Goal: Task Accomplishment & Management: Manage account settings

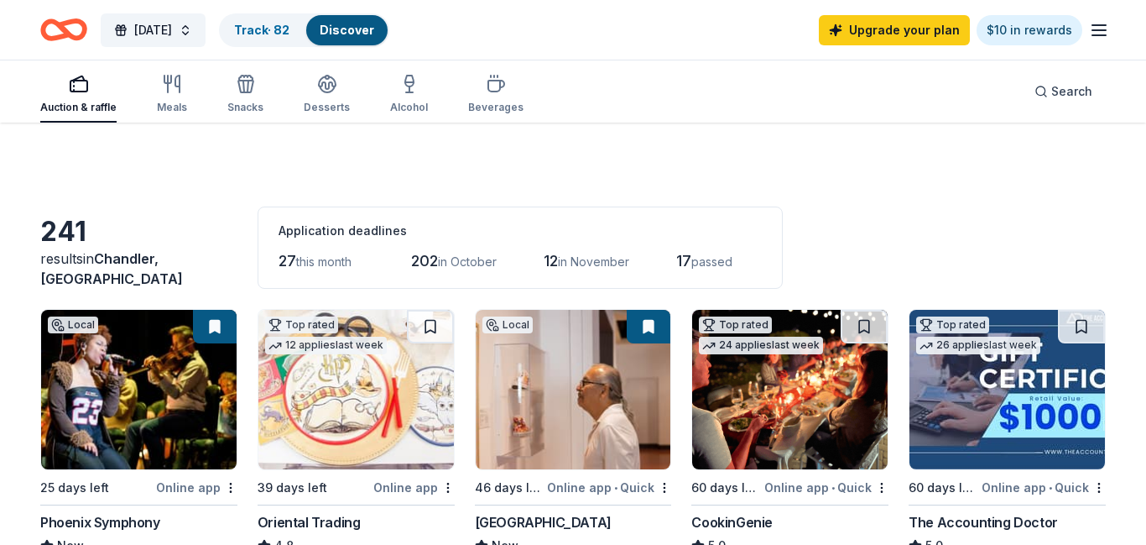
scroll to position [1302, 0]
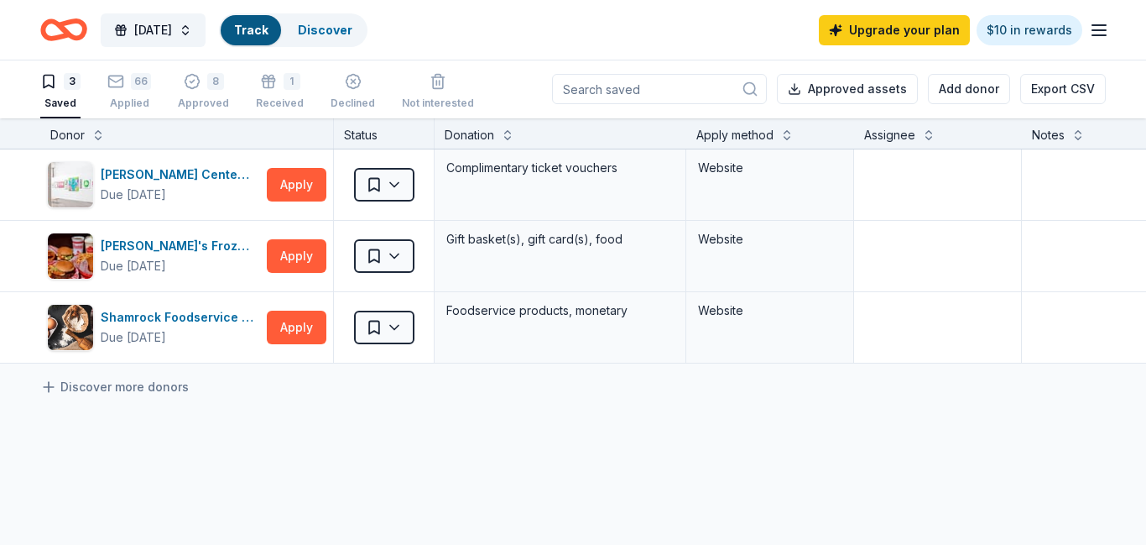
scroll to position [1, 0]
click at [128, 86] on div "66" at bounding box center [129, 81] width 44 height 17
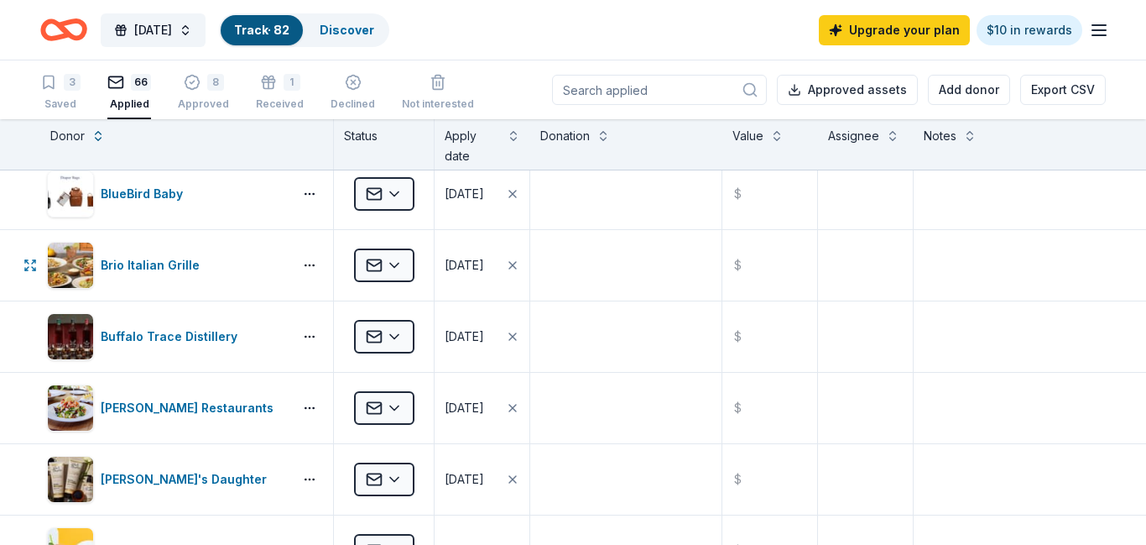
scroll to position [728, 0]
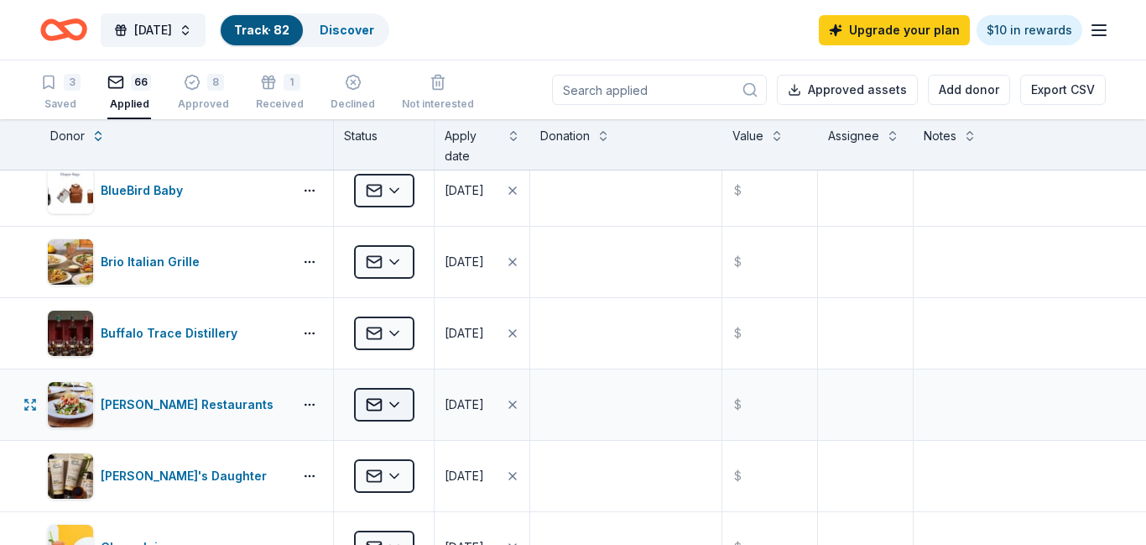
click at [394, 406] on html "[DATE] Track · 82 Discover Upgrade your plan $10 in rewards 3 Saved 66 Applied …" at bounding box center [573, 272] width 1146 height 545
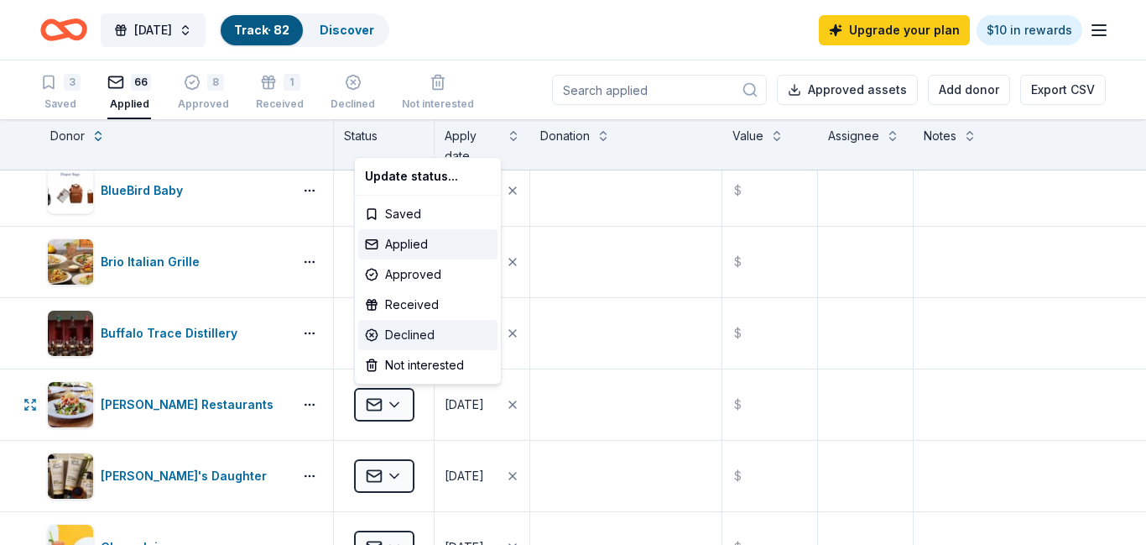
click at [406, 334] on div "Declined" at bounding box center [427, 335] width 139 height 30
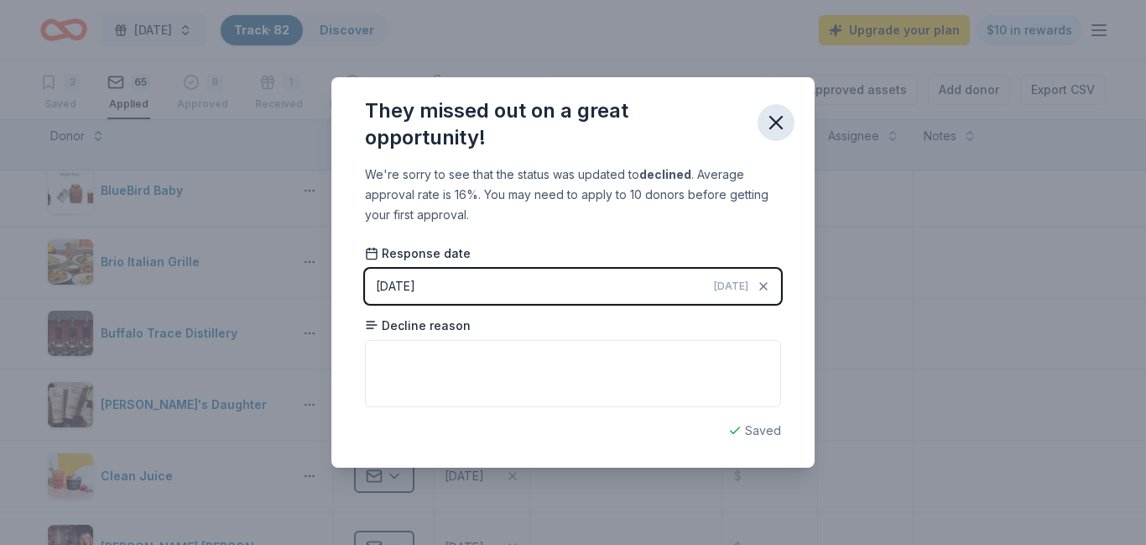
click at [784, 124] on icon "button" at bounding box center [776, 122] width 23 height 23
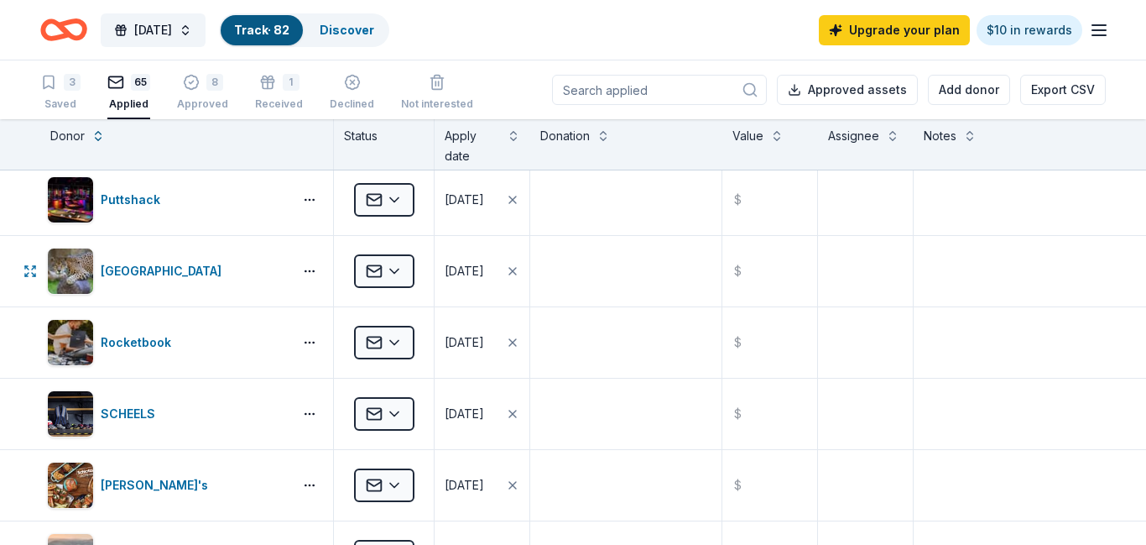
scroll to position [3181, 0]
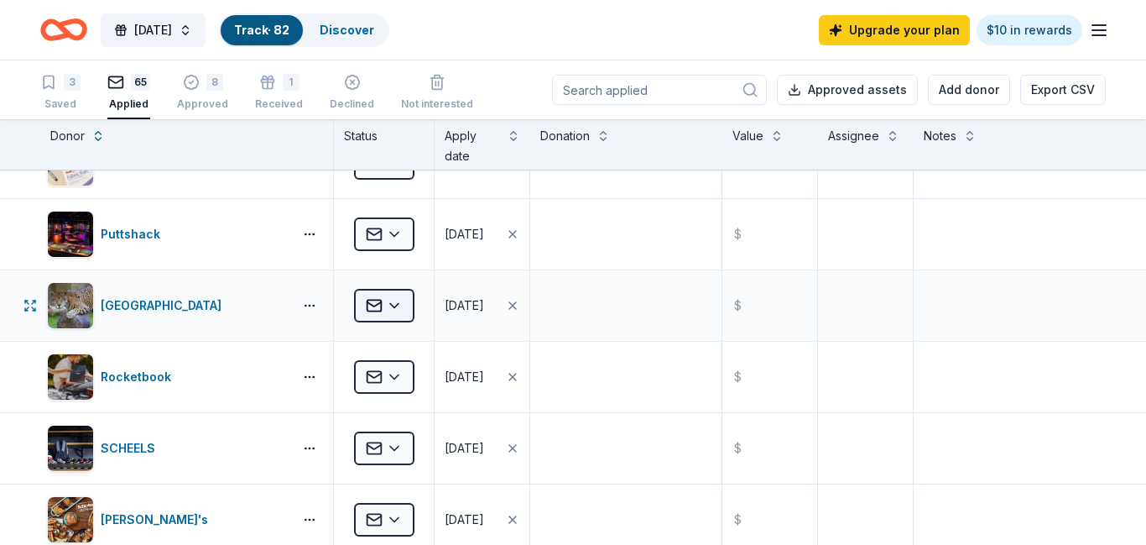
click at [401, 305] on html "[DATE] Track · 82 Discover Upgrade your plan $10 in rewards 3 Saved 65 Applied …" at bounding box center [573, 272] width 1146 height 545
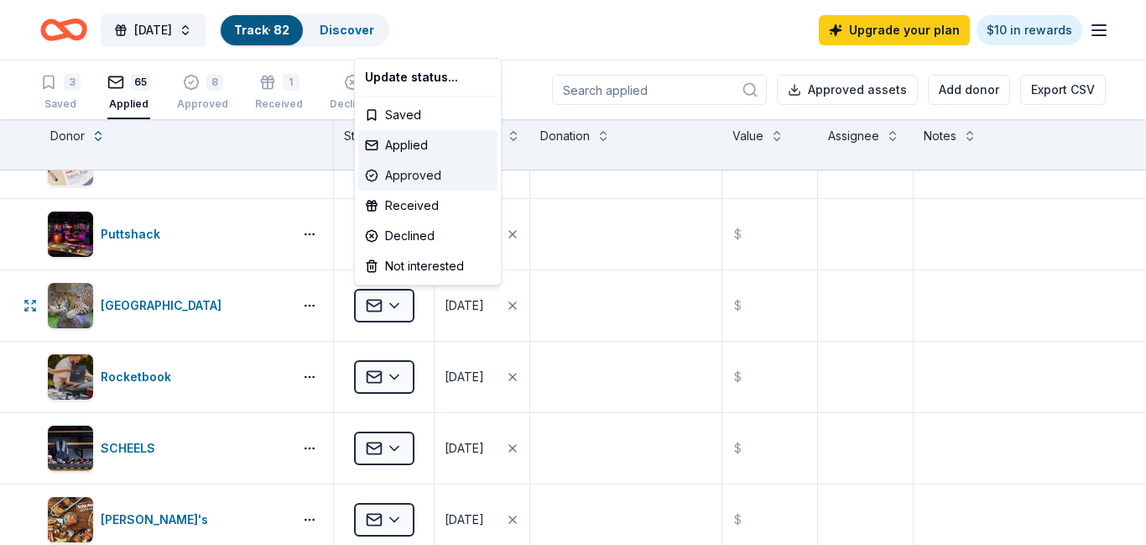
click at [423, 172] on div "Approved" at bounding box center [427, 175] width 139 height 30
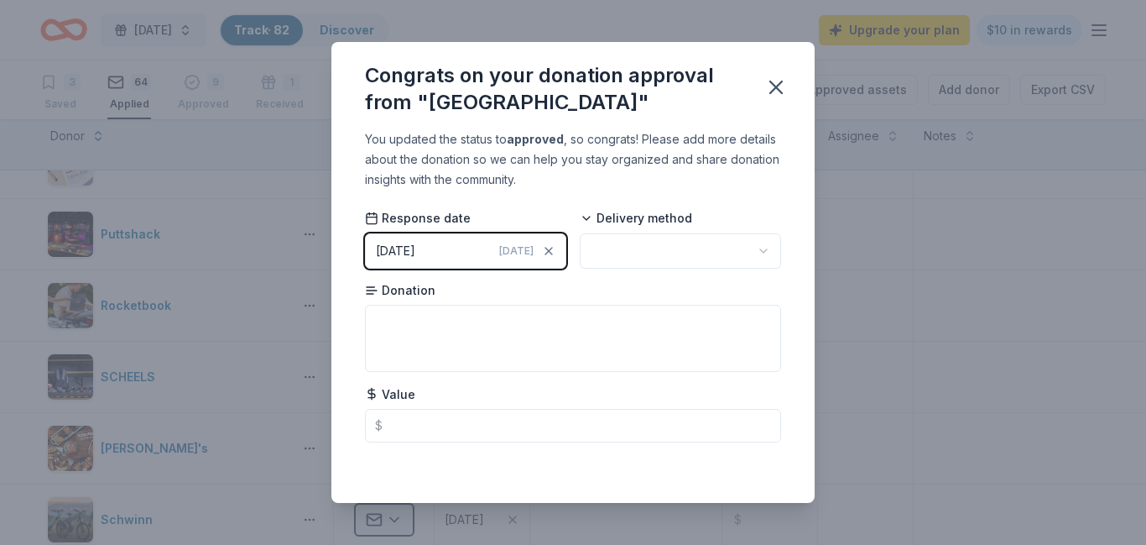
click at [669, 249] on html "[DATE] Track · 82 Discover Upgrade your plan $10 in rewards 3 Saved 64 Applied …" at bounding box center [573, 272] width 1146 height 545
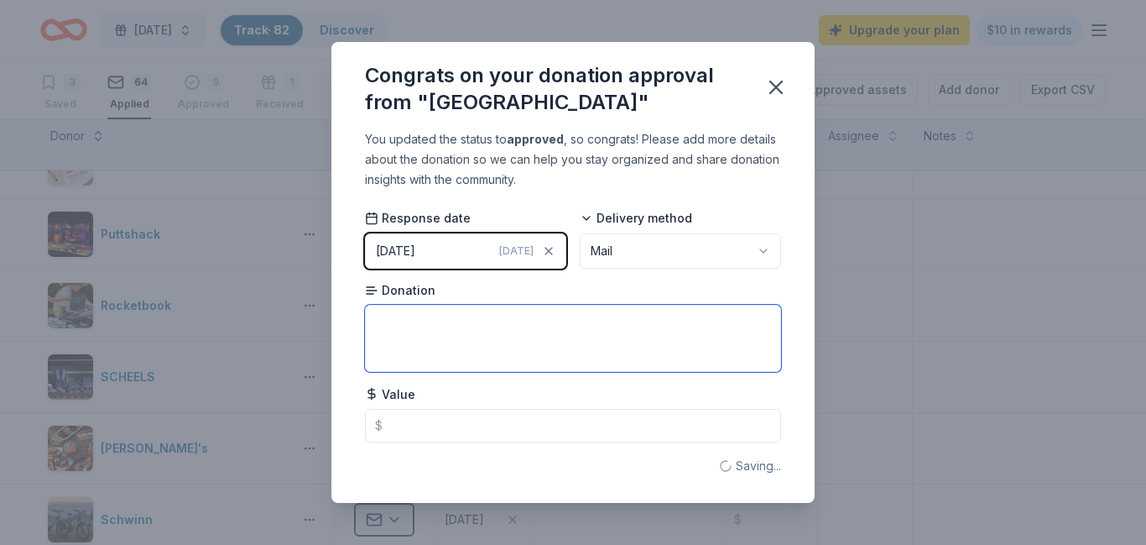
click at [495, 325] on textarea at bounding box center [573, 338] width 416 height 67
type textarea "4 admission passes"
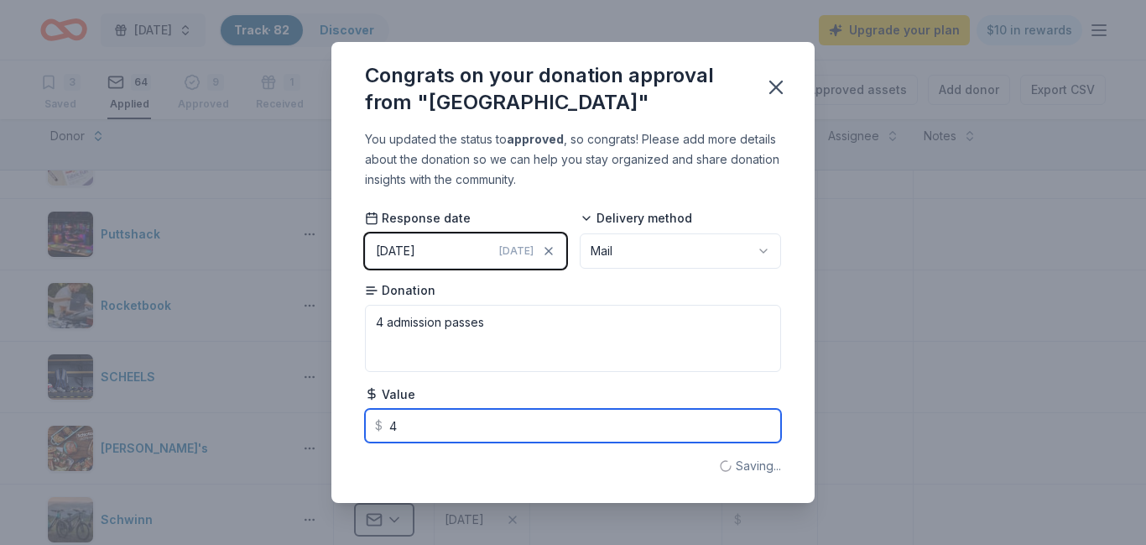
type input "48"
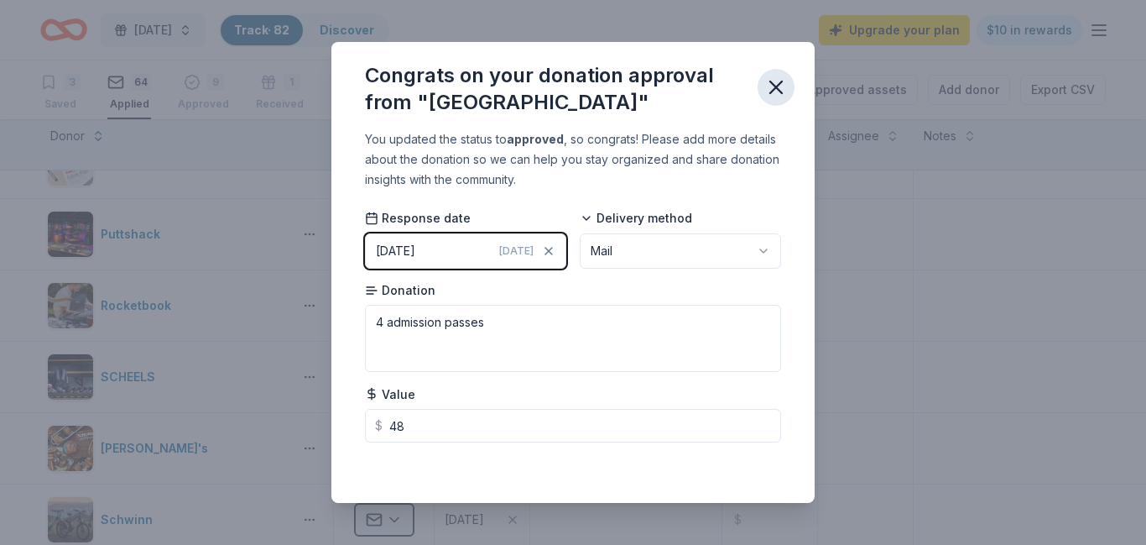
click at [773, 91] on icon "button" at bounding box center [776, 87] width 12 height 12
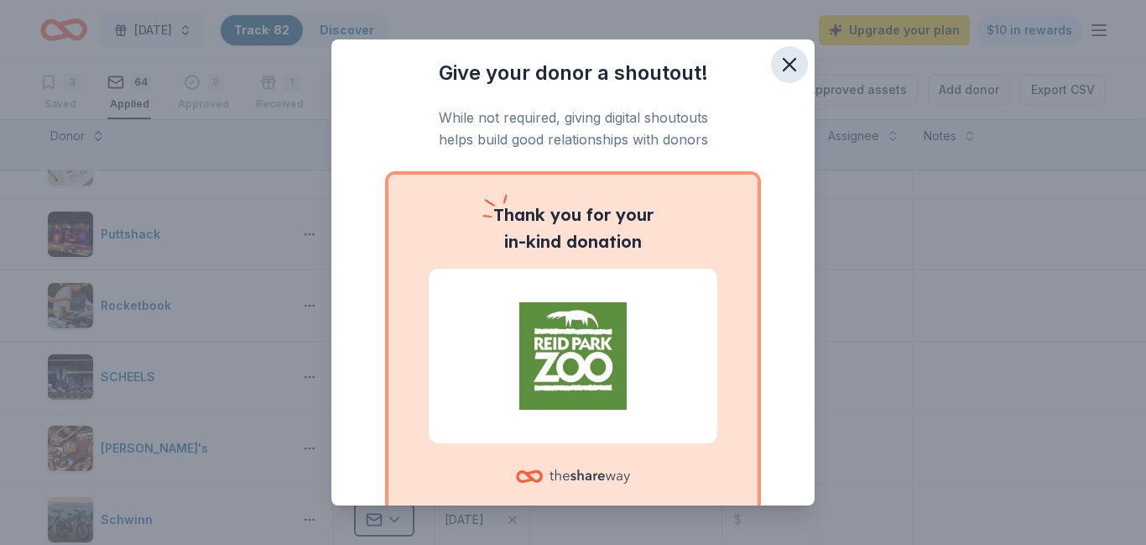
click at [785, 65] on icon "button" at bounding box center [789, 64] width 23 height 23
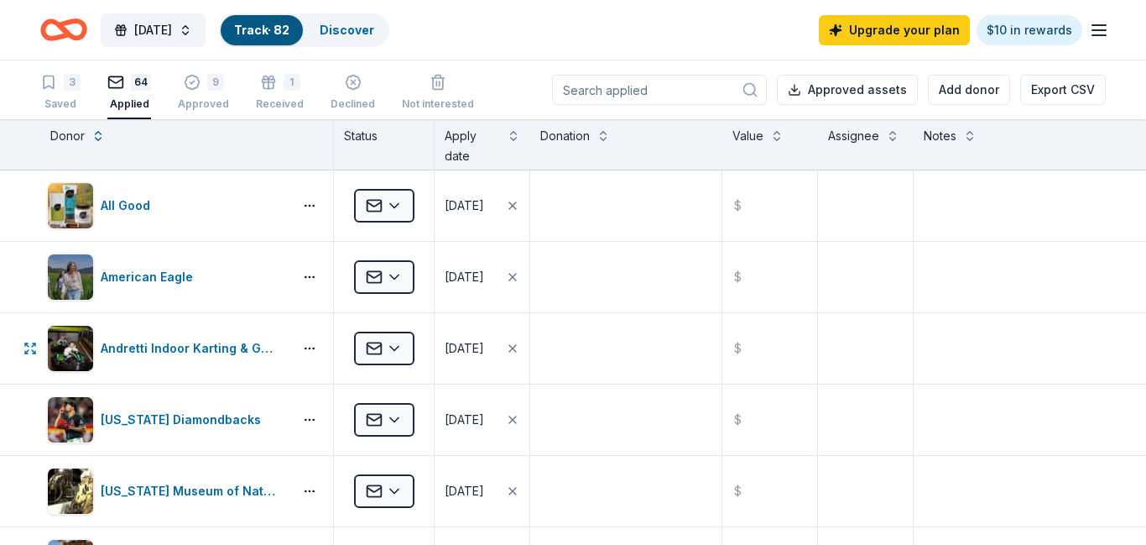
scroll to position [1, 0]
click at [69, 81] on div "3" at bounding box center [72, 81] width 17 height 17
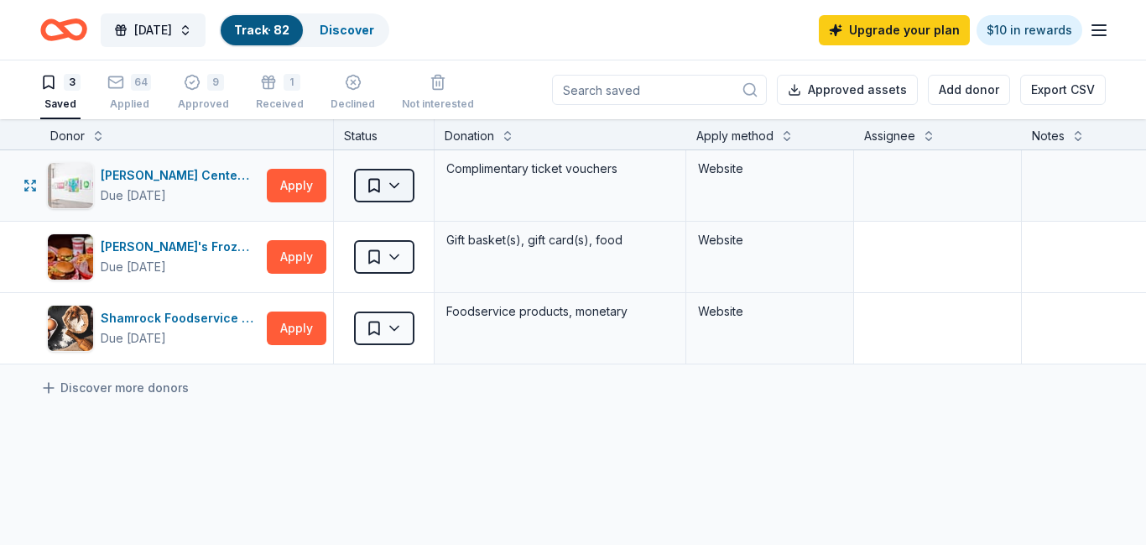
click at [394, 190] on html "[DATE] Track · 82 Discover Upgrade your plan $10 in rewards 3 Saved 64 Applied …" at bounding box center [573, 272] width 1146 height 545
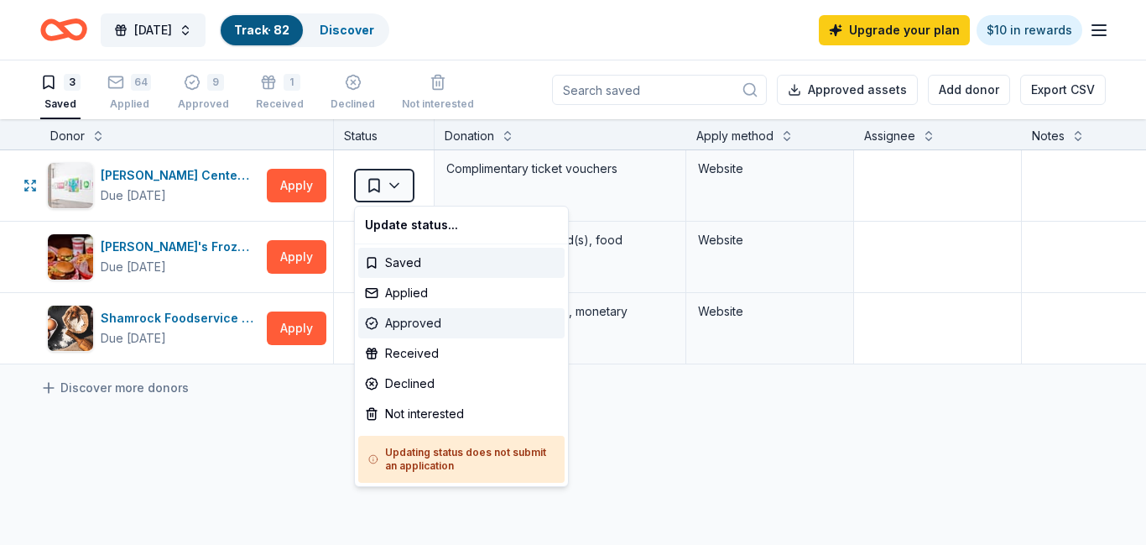
click at [420, 322] on div "Approved" at bounding box center [461, 323] width 206 height 30
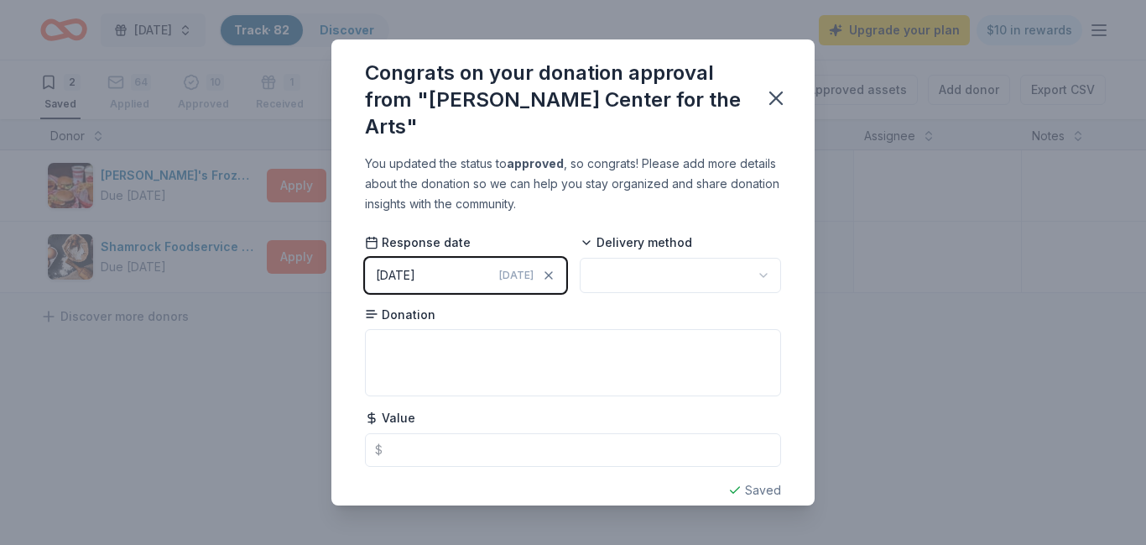
click at [700, 248] on html "[DATE] Track · 82 Discover Upgrade your plan $10 in rewards 2 Saved 64 Applied …" at bounding box center [573, 272] width 1146 height 545
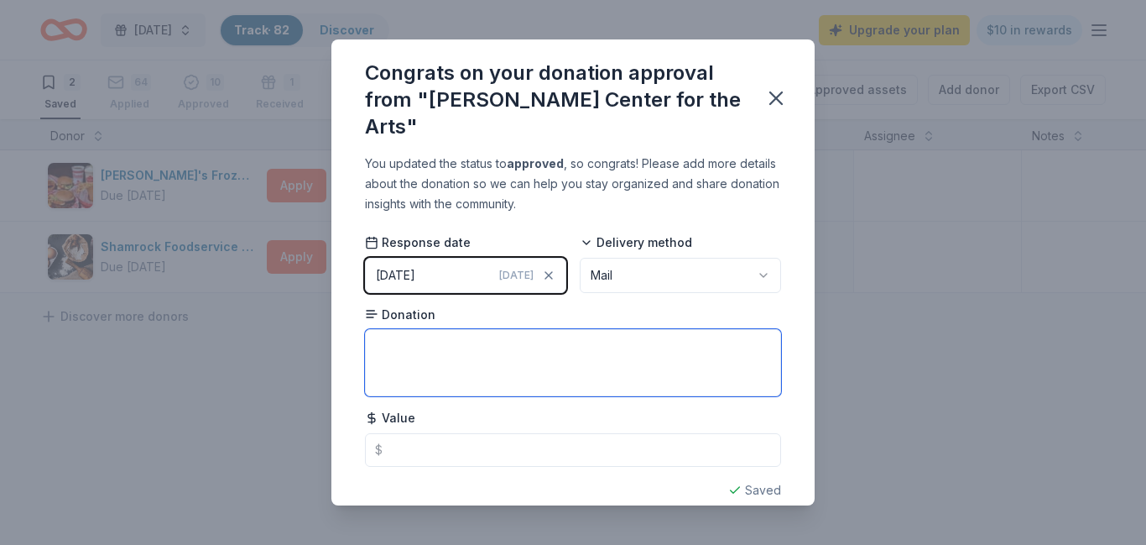
click at [551, 342] on textarea at bounding box center [573, 362] width 416 height 67
type textarea "2 admission passes"
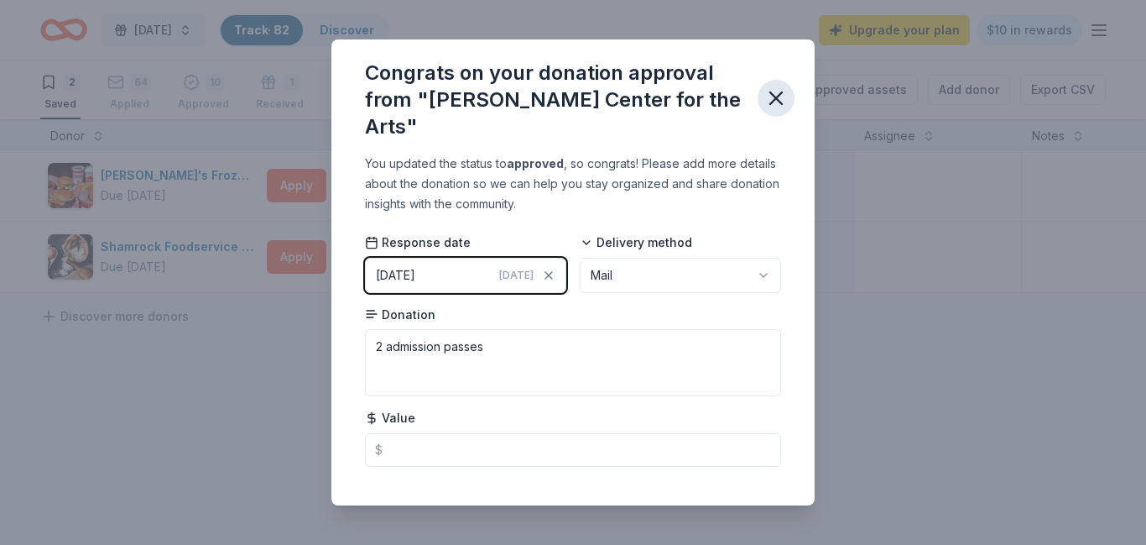
click at [782, 87] on icon "button" at bounding box center [776, 97] width 23 height 23
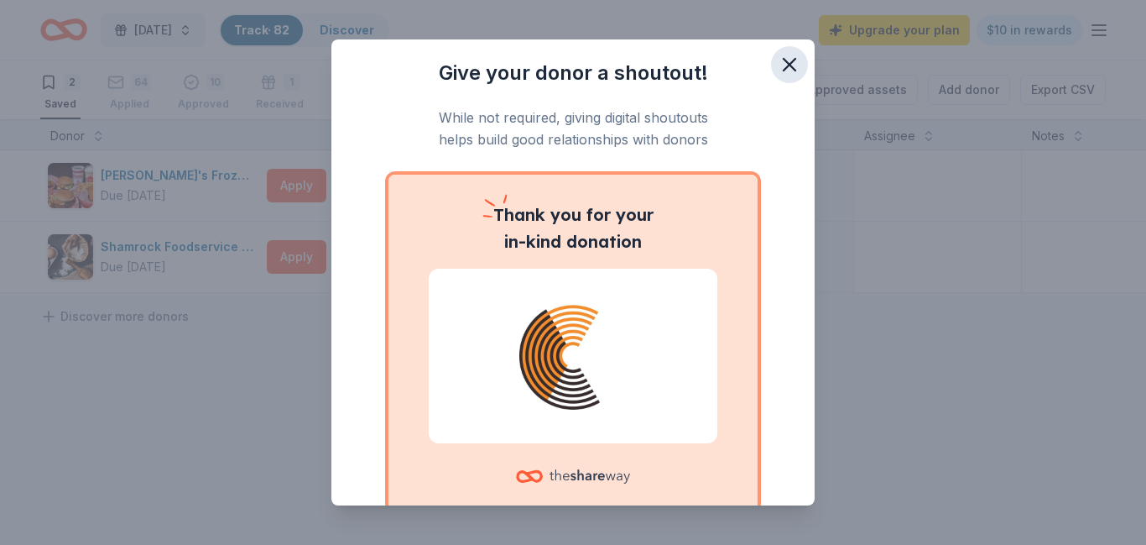
click at [789, 68] on icon "button" at bounding box center [789, 64] width 23 height 23
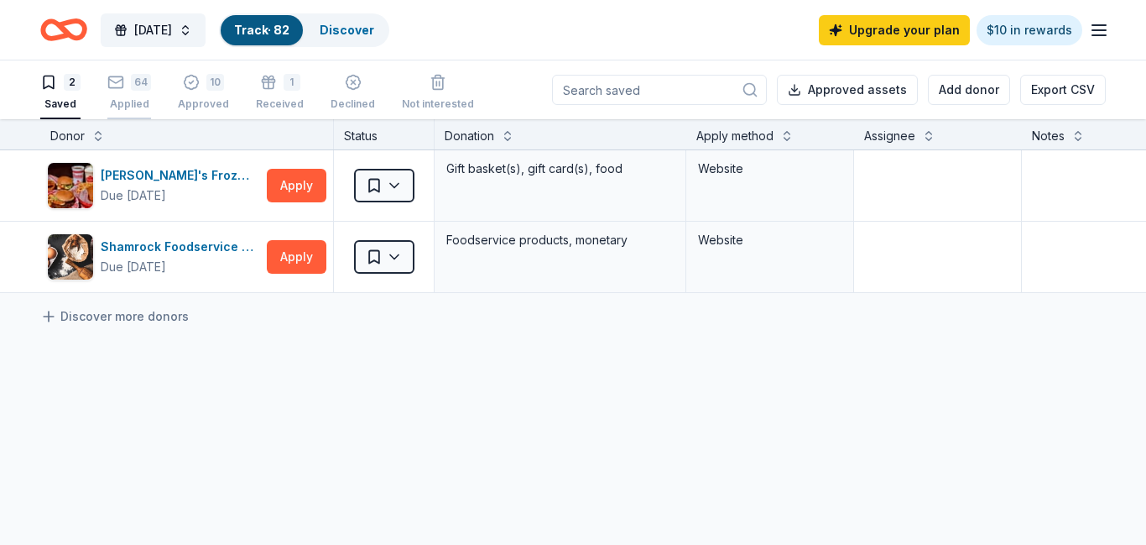
click at [128, 98] on div "Applied" at bounding box center [129, 103] width 44 height 13
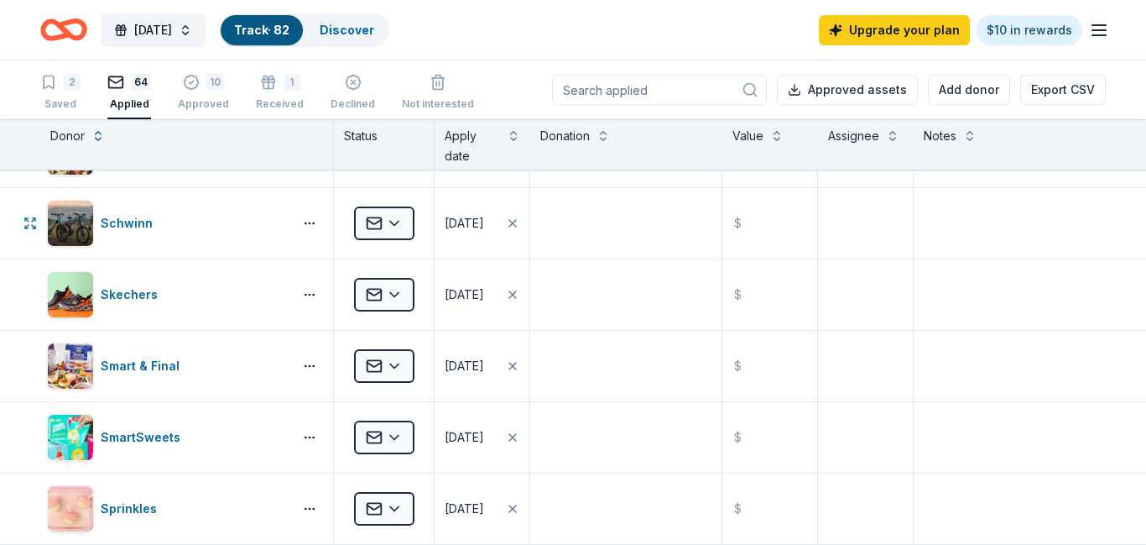
scroll to position [3481, 0]
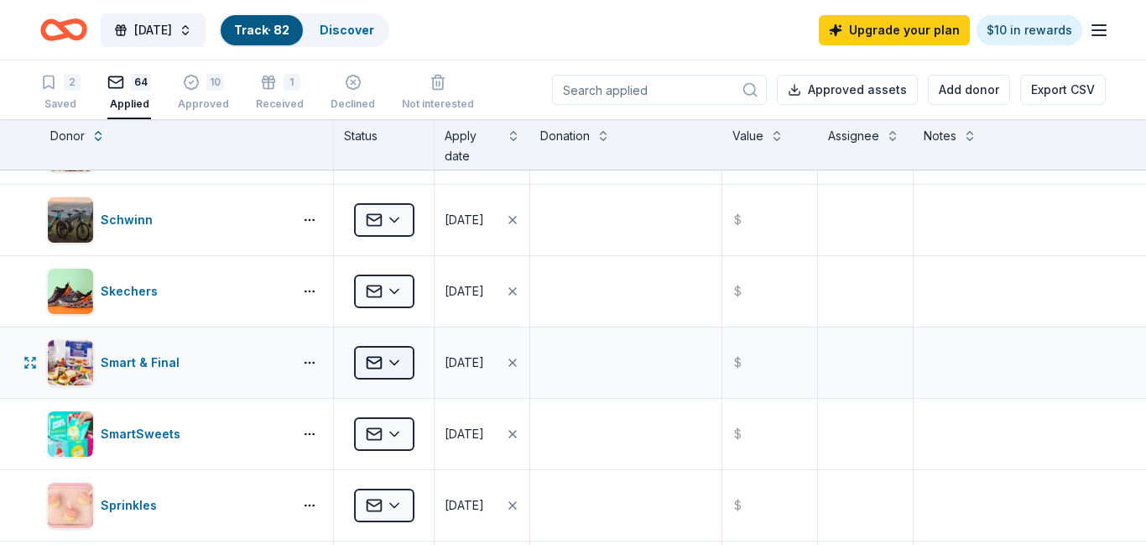
click at [393, 365] on html "[DATE] Track · 82 Discover Upgrade your plan $10 in rewards 2 Saved 64 Applied …" at bounding box center [573, 272] width 1146 height 545
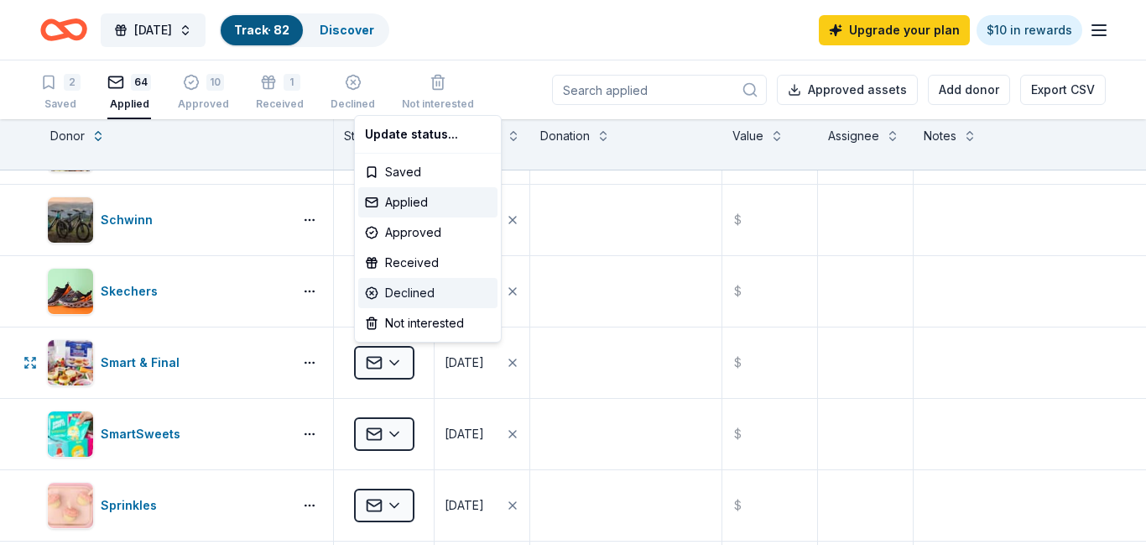
click at [407, 294] on div "Declined" at bounding box center [427, 293] width 139 height 30
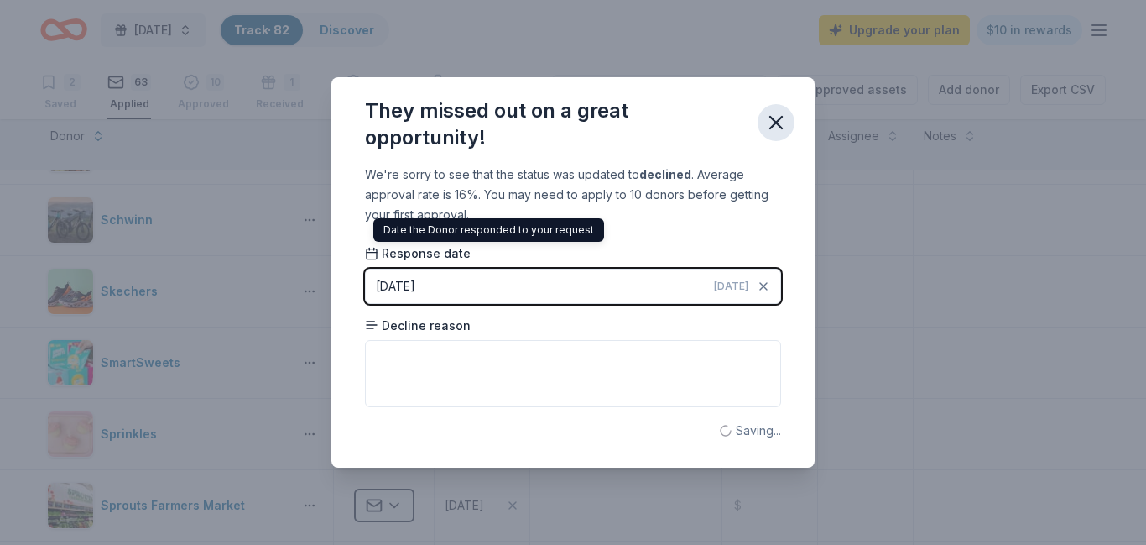
click at [769, 120] on icon "button" at bounding box center [776, 122] width 23 height 23
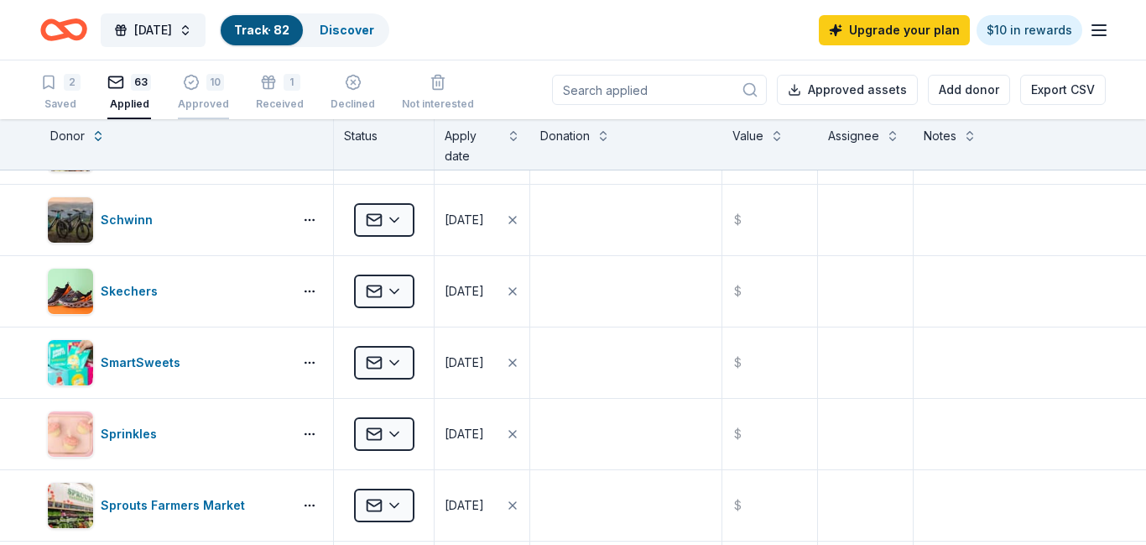
click at [201, 97] on div "Approved" at bounding box center [203, 94] width 51 height 13
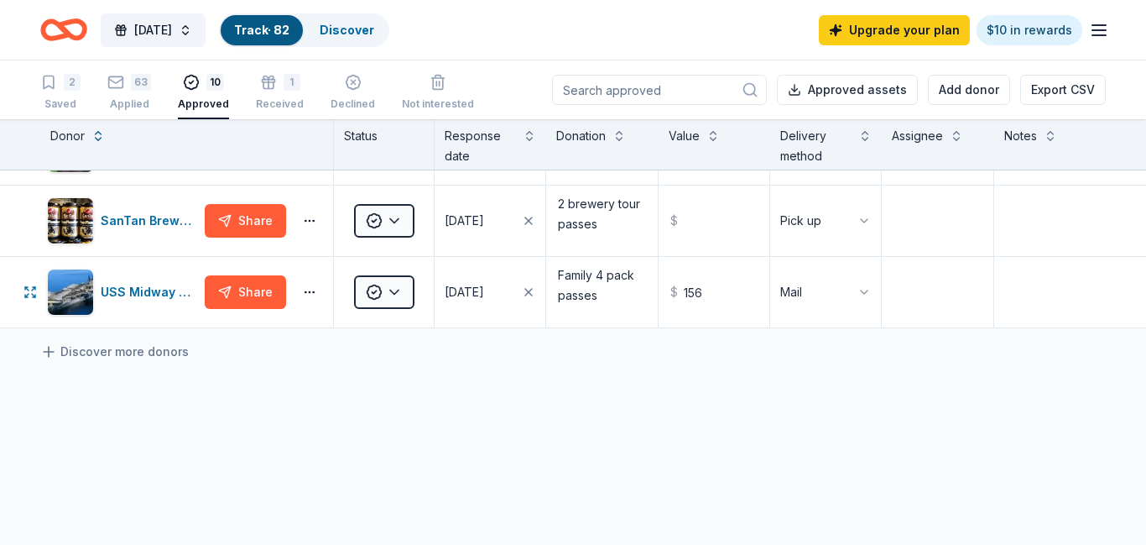
scroll to position [547, 0]
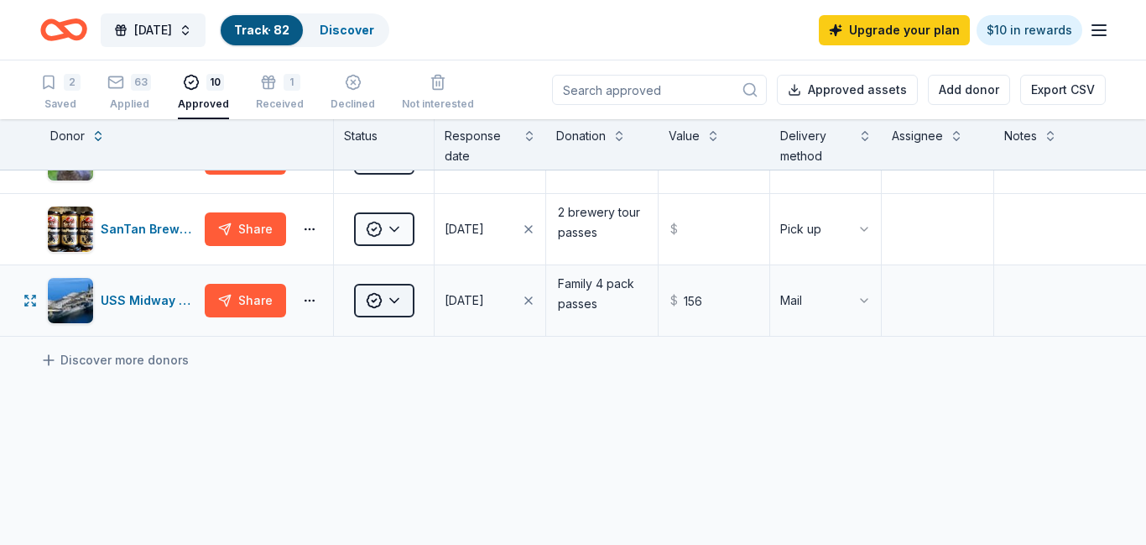
click at [395, 302] on html "[DATE] Track · 82 Discover Upgrade your plan $10 in rewards 2 Saved 63 Applied …" at bounding box center [573, 272] width 1146 height 545
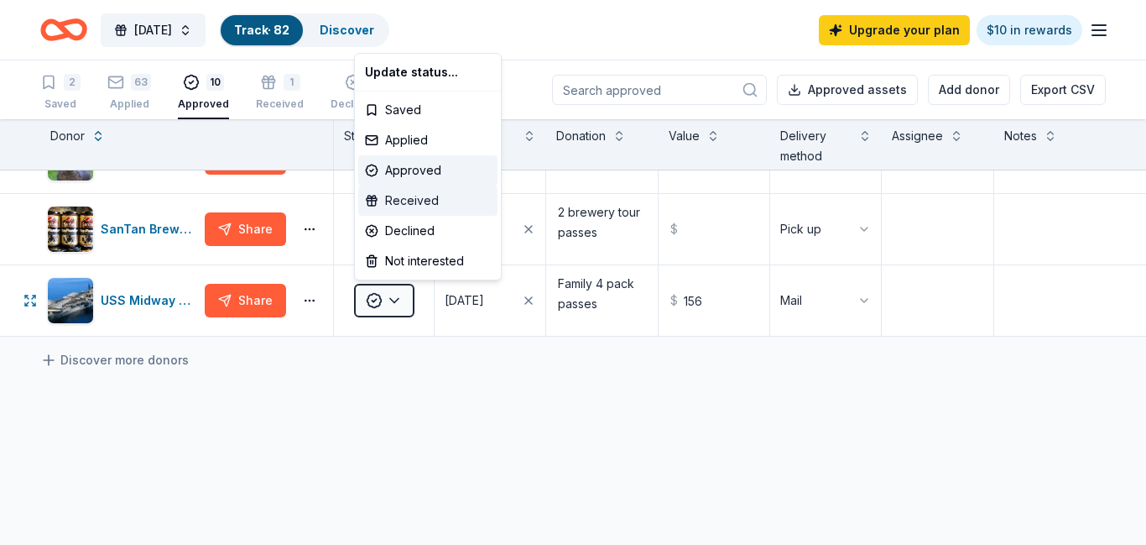
click at [406, 205] on div "Received" at bounding box center [427, 200] width 139 height 30
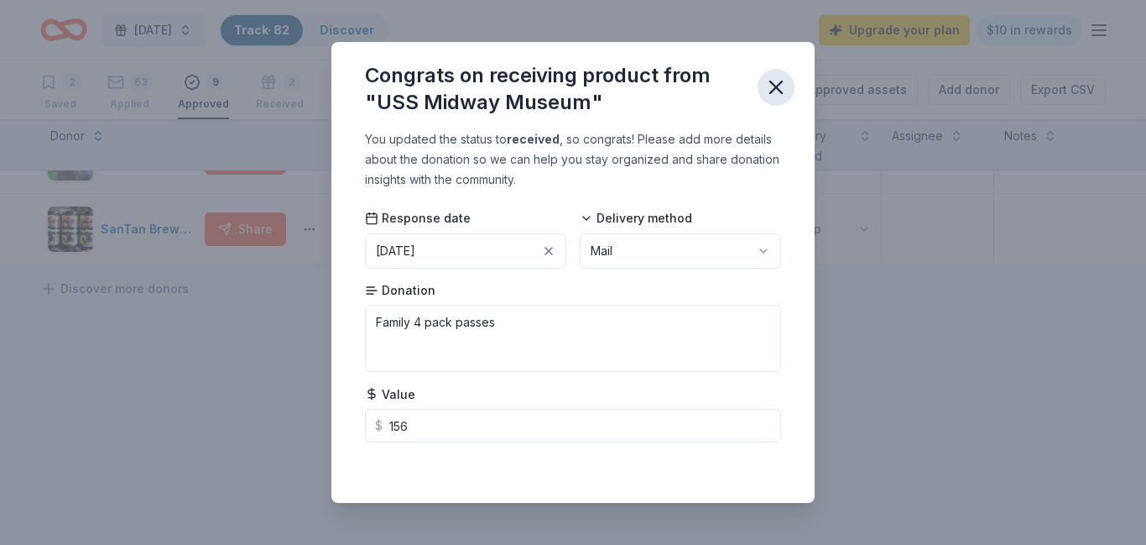
click at [773, 85] on icon "button" at bounding box center [776, 87] width 23 height 23
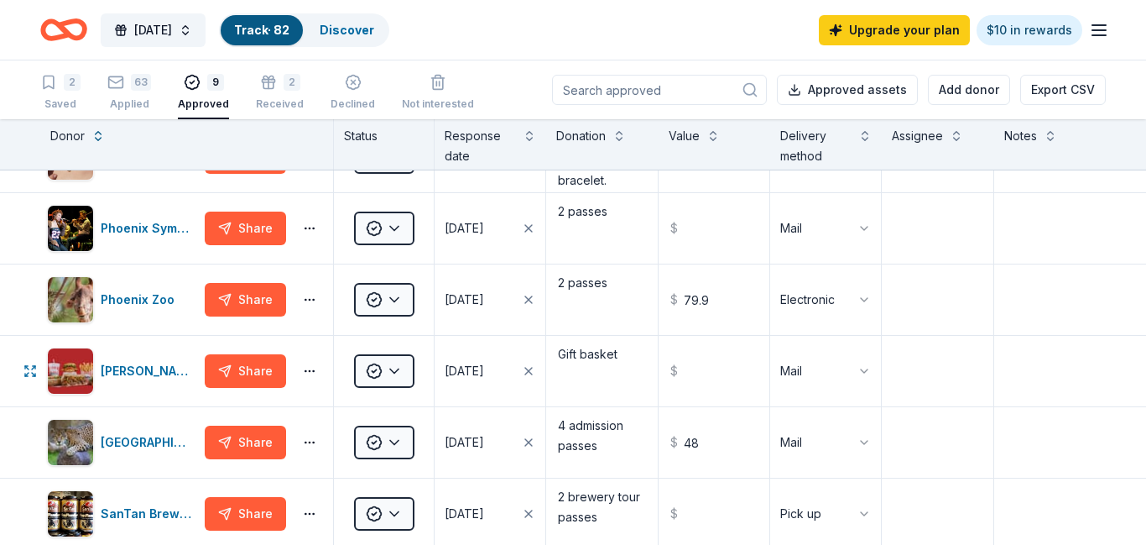
scroll to position [253, 0]
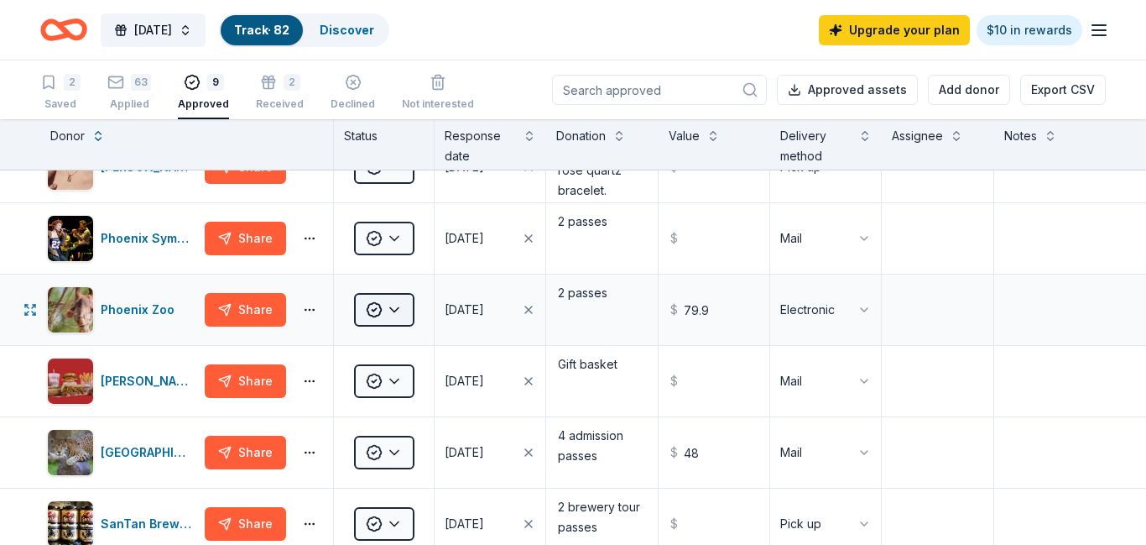
click at [396, 313] on html "[DATE] Track · 82 Discover Upgrade your plan $10 in rewards 2 Saved 63 Applied …" at bounding box center [573, 272] width 1146 height 545
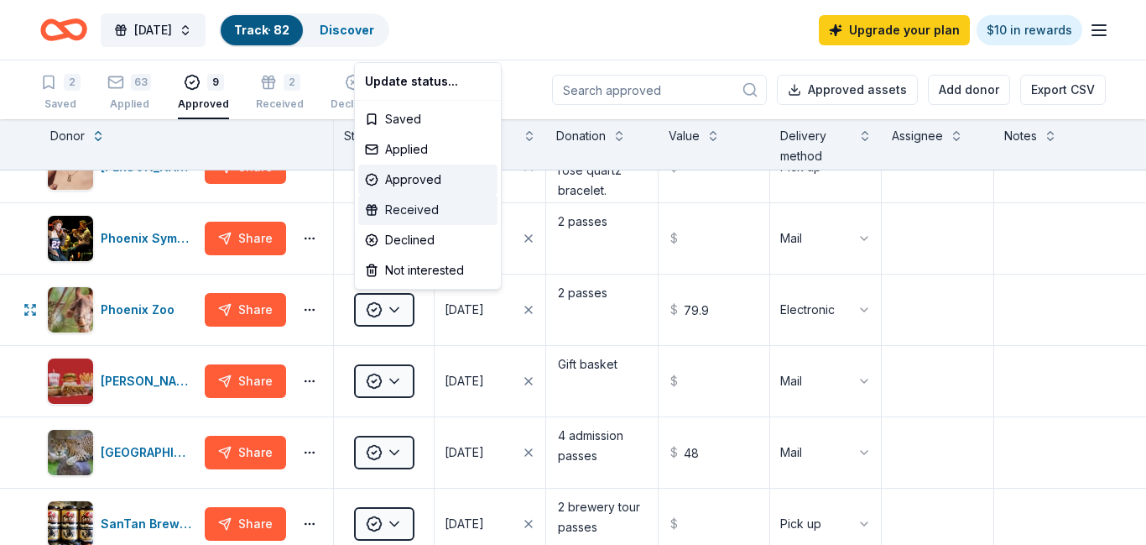
click at [404, 208] on div "Received" at bounding box center [427, 210] width 139 height 30
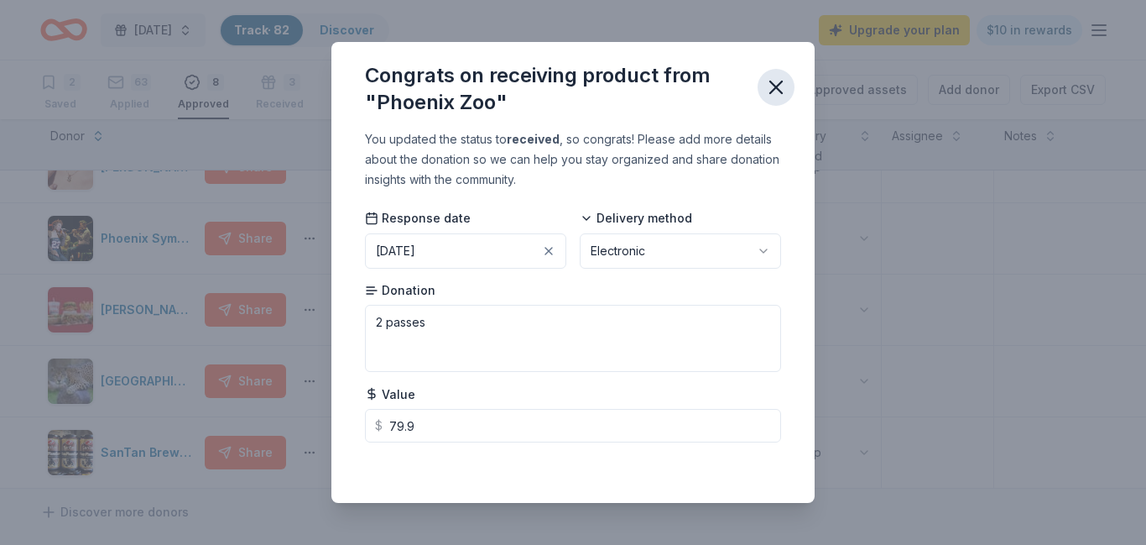
click at [775, 92] on icon "button" at bounding box center [776, 87] width 23 height 23
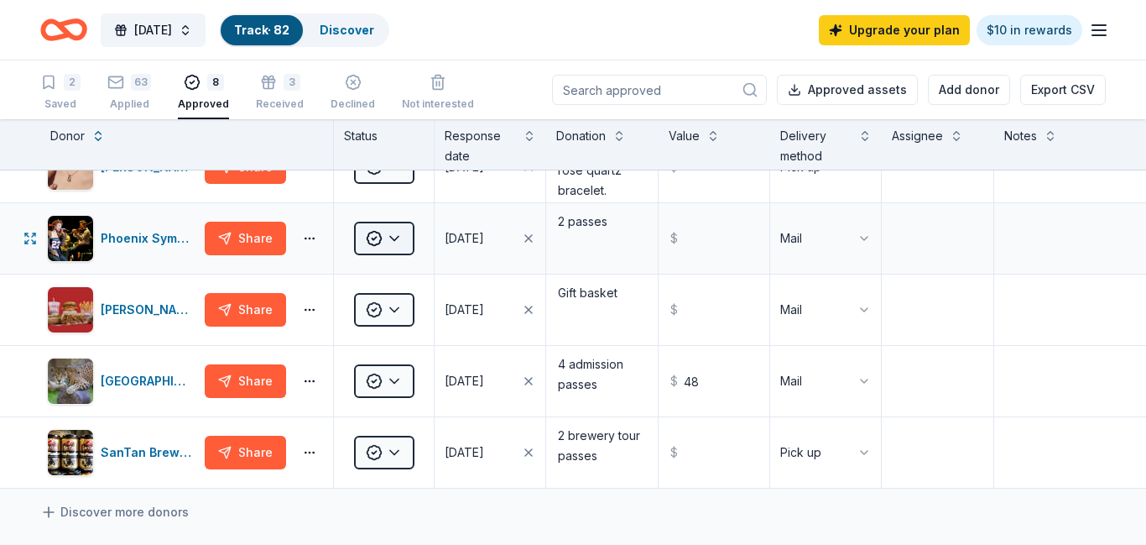
click at [389, 237] on html "[DATE] Track · 82 Discover Upgrade your plan $10 in rewards 2 Saved 63 Applied …" at bounding box center [573, 272] width 1146 height 545
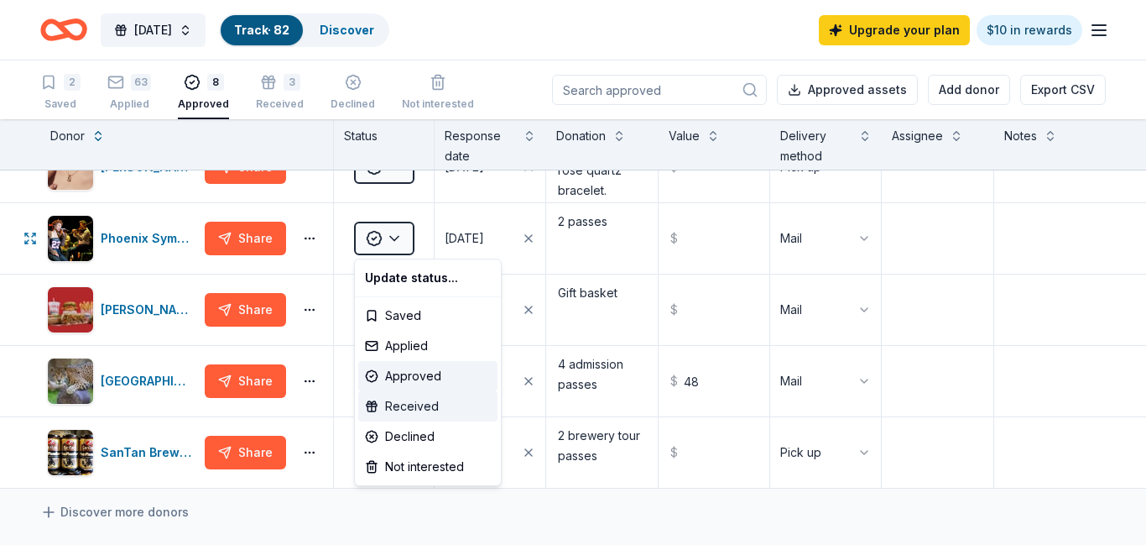
click at [416, 399] on div "Received" at bounding box center [427, 406] width 139 height 30
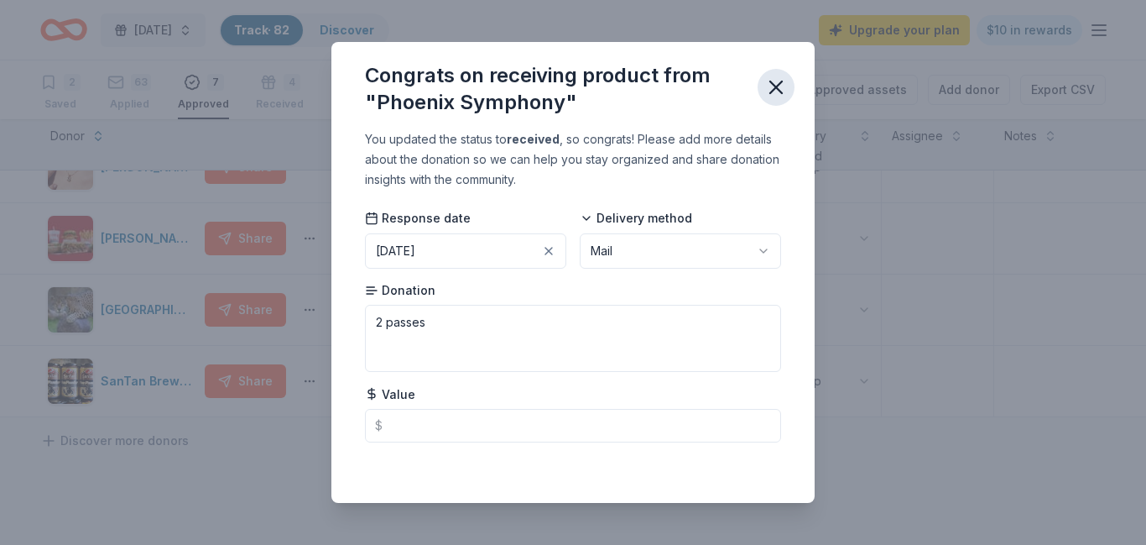
click at [776, 91] on icon "button" at bounding box center [776, 87] width 23 height 23
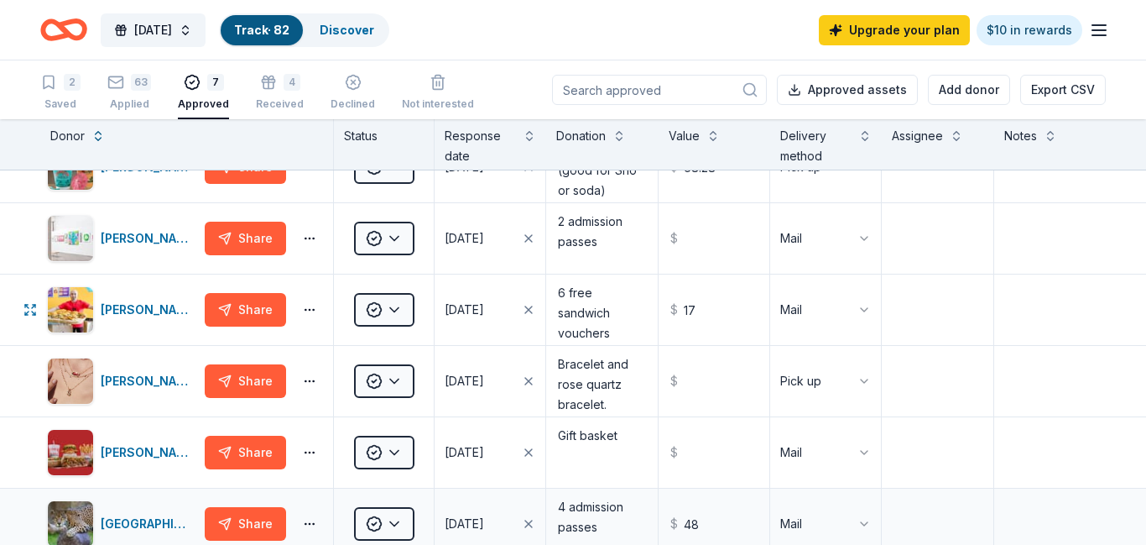
scroll to position [32, 0]
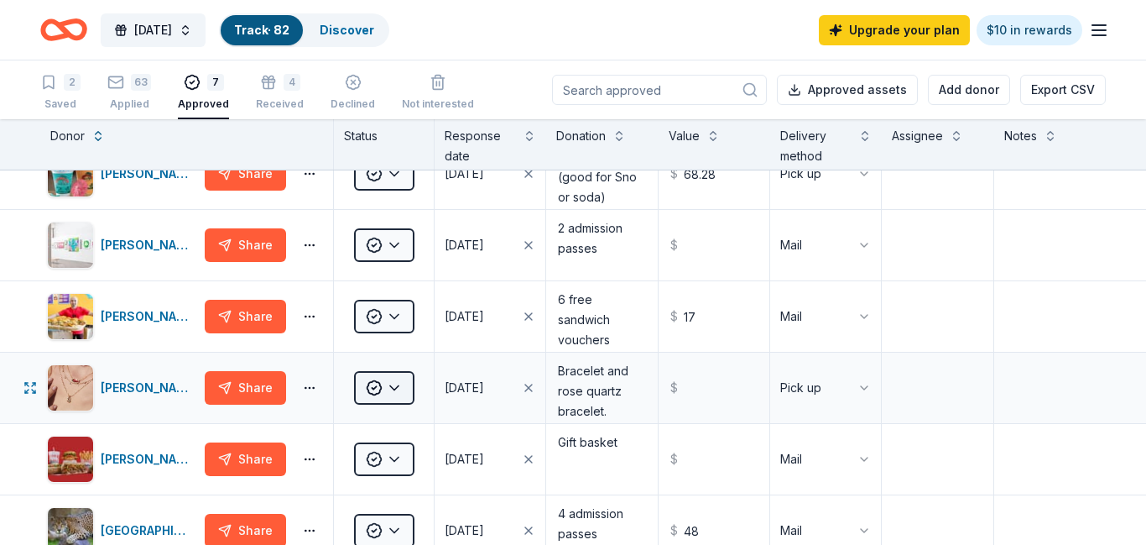
click at [399, 387] on html "[DATE] Track · 82 Discover Upgrade your plan $10 in rewards 2 Saved 63 Applied …" at bounding box center [573, 272] width 1146 height 545
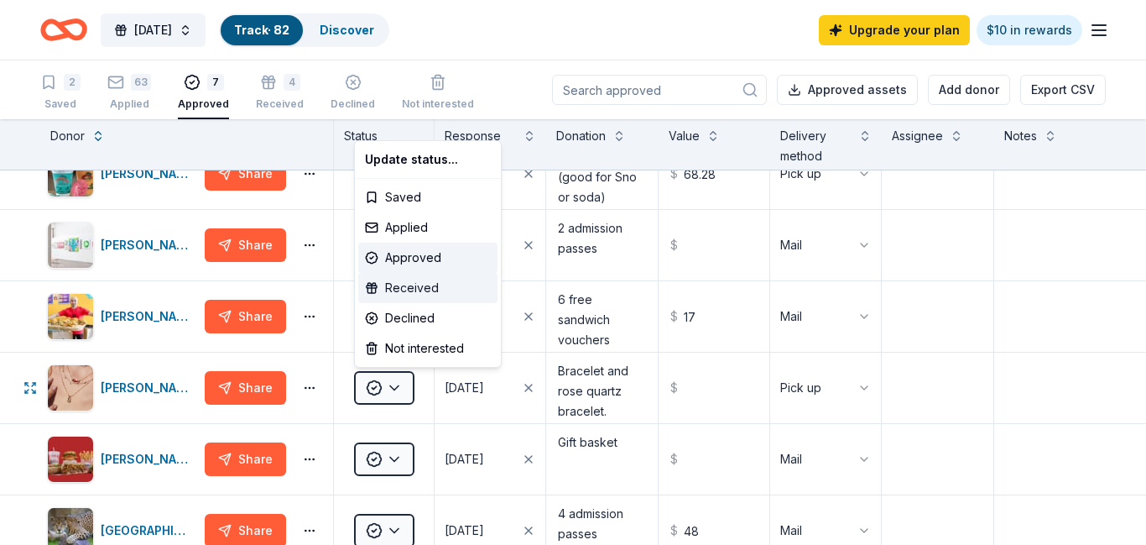
click at [419, 290] on div "Received" at bounding box center [427, 288] width 139 height 30
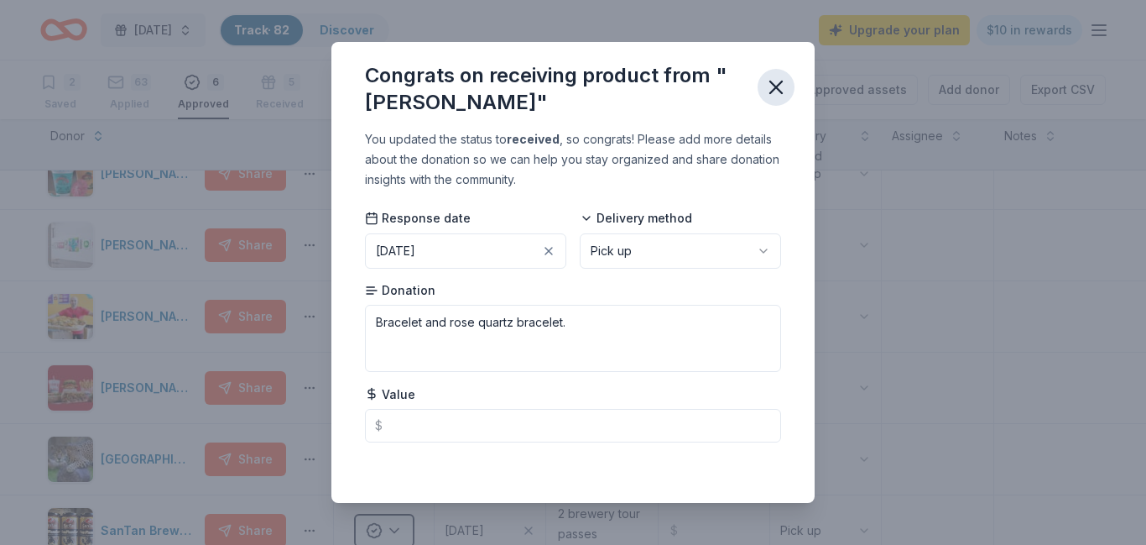
click at [778, 91] on icon "button" at bounding box center [776, 87] width 23 height 23
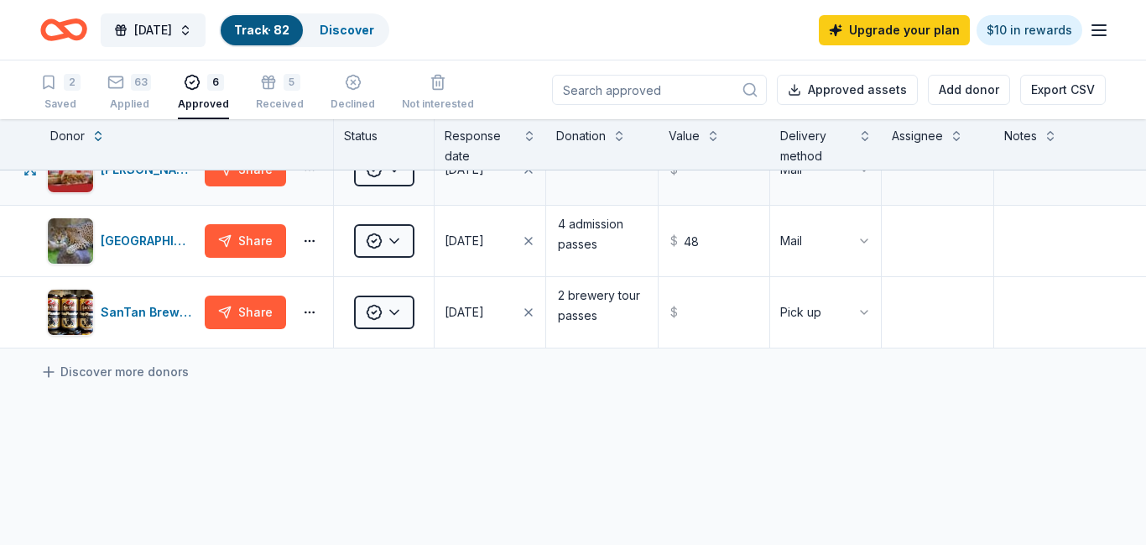
scroll to position [251, 0]
click at [374, 26] on link "Discover" at bounding box center [347, 30] width 55 height 14
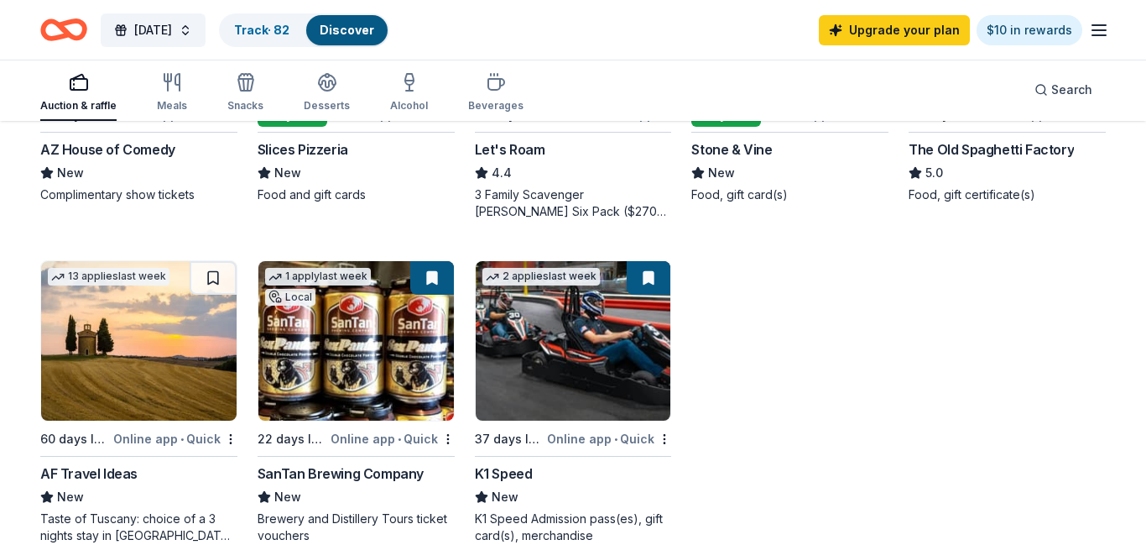
scroll to position [1023, 0]
